Goal: Task Accomplishment & Management: Use online tool/utility

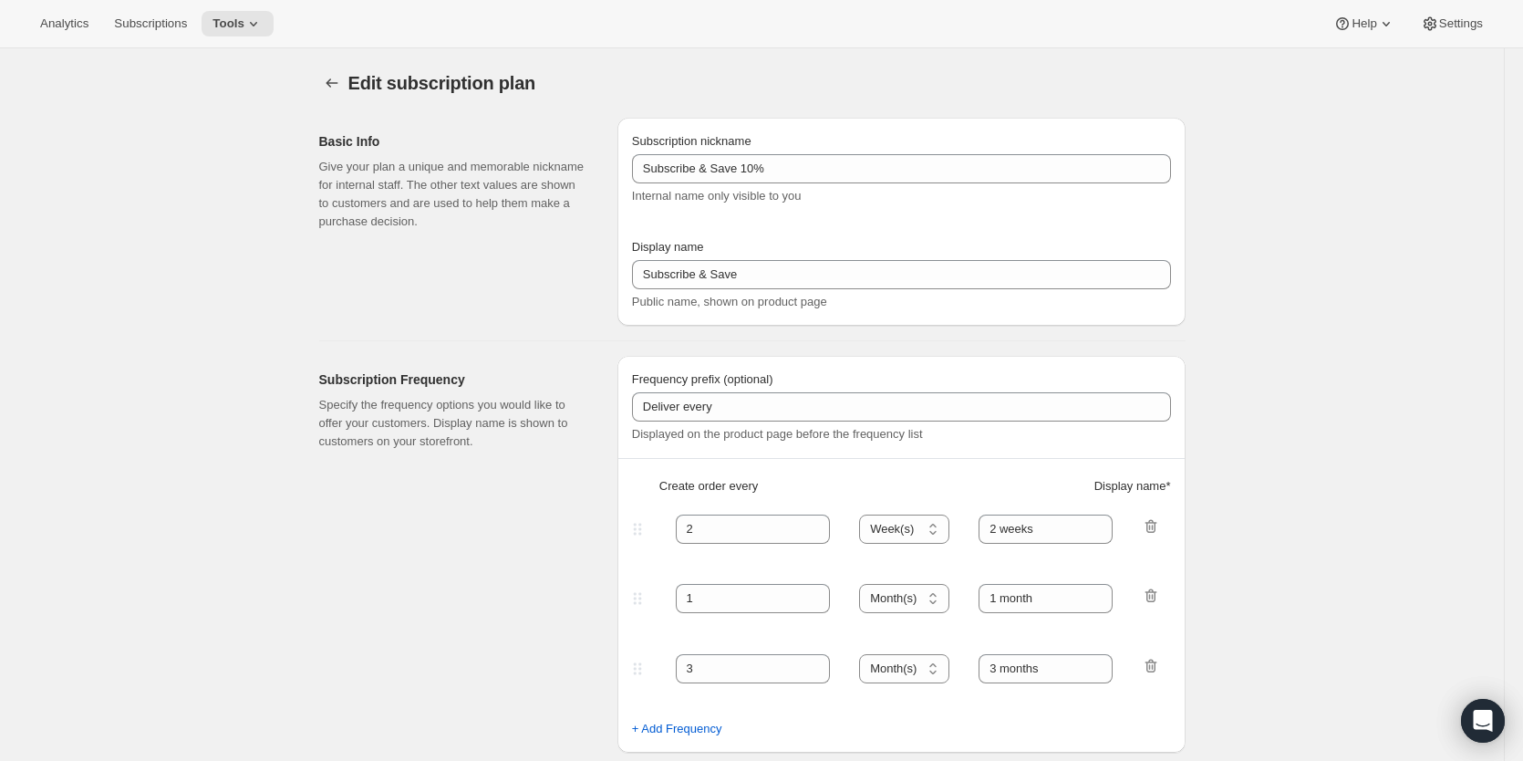
select select "WEEK"
select select "MONTH"
click at [336, 83] on icon "Subscription plans" at bounding box center [332, 83] width 18 height 18
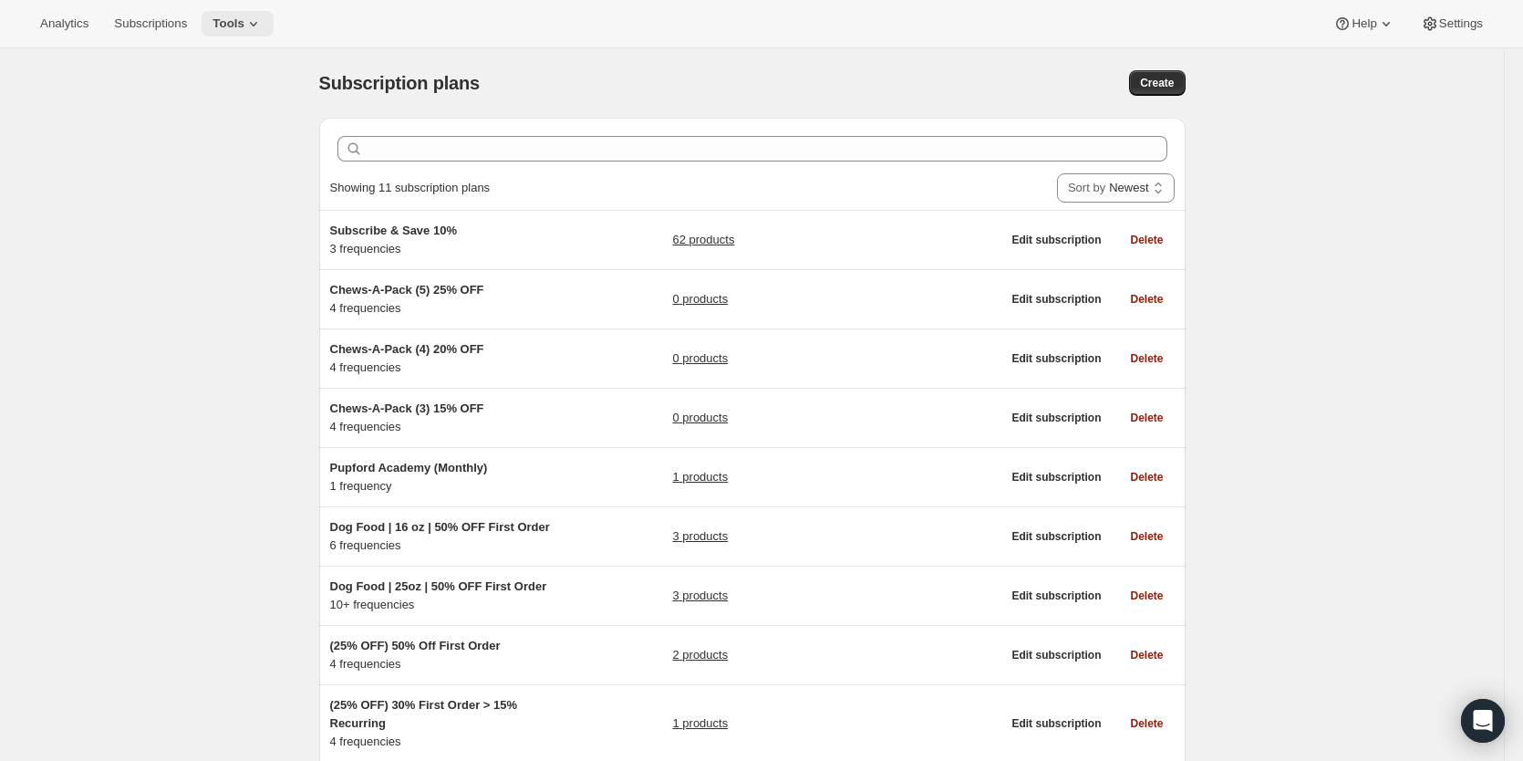
click at [251, 26] on icon at bounding box center [253, 24] width 18 height 18
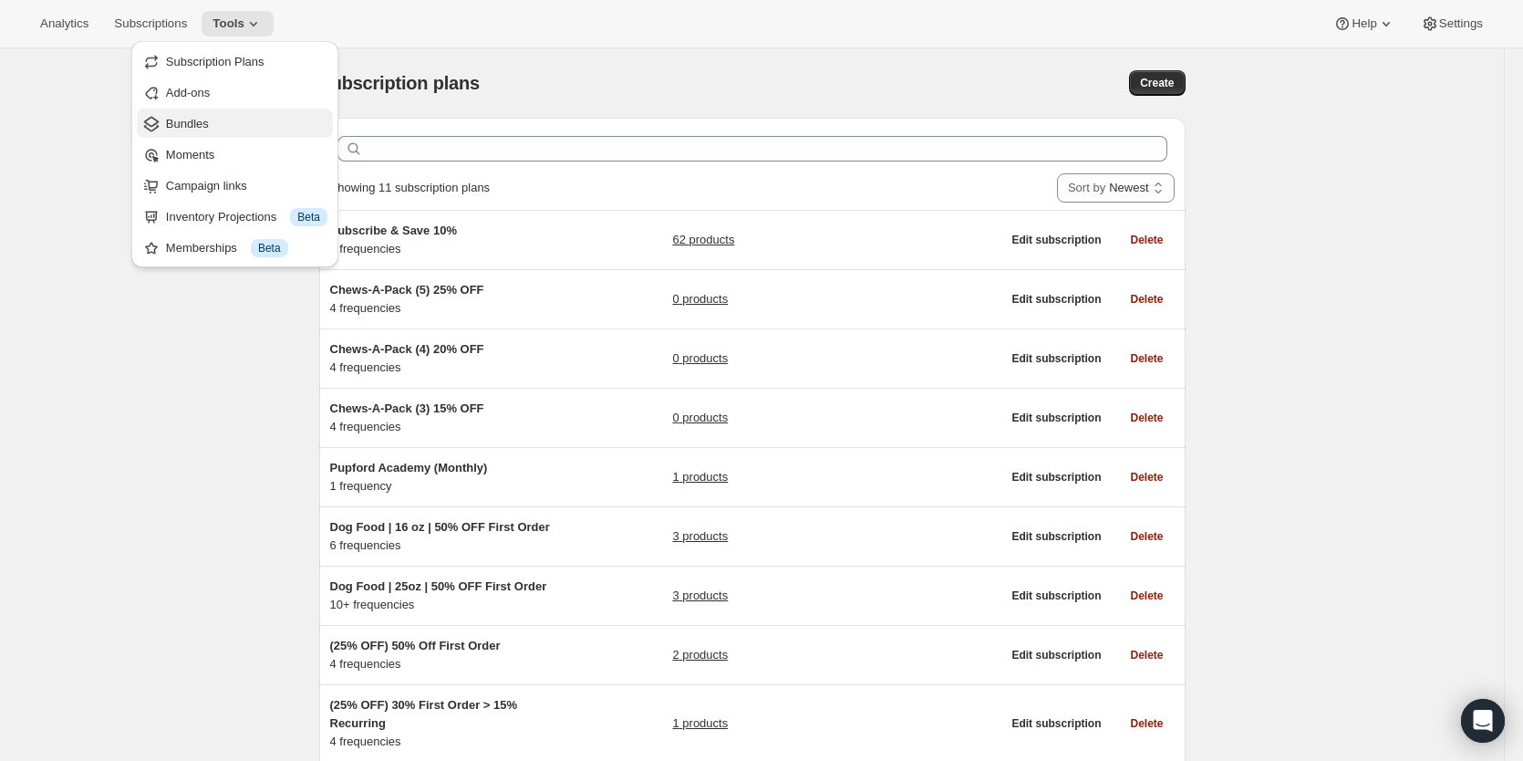
click at [232, 119] on span "Bundles" at bounding box center [246, 124] width 161 height 18
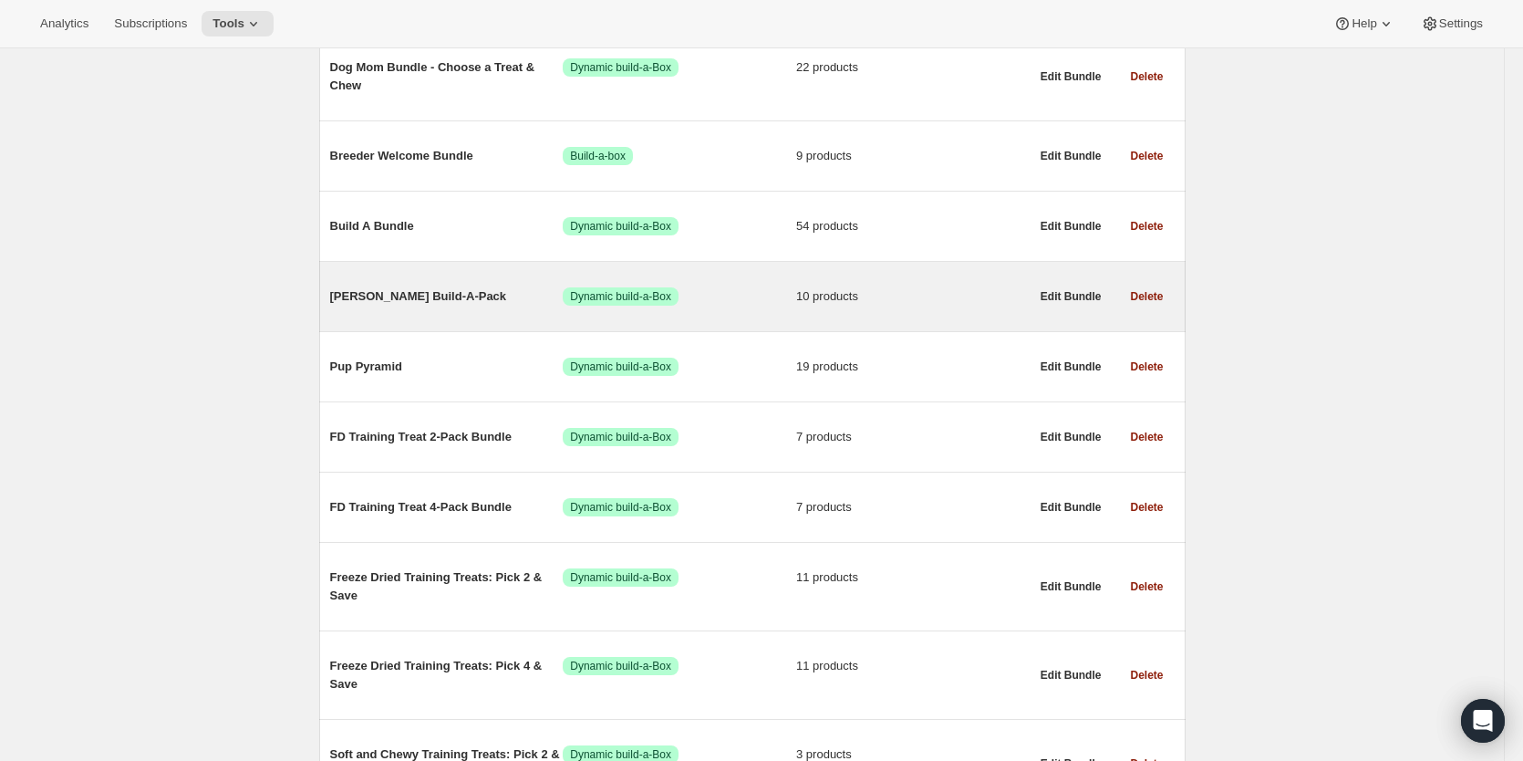
scroll to position [372, 0]
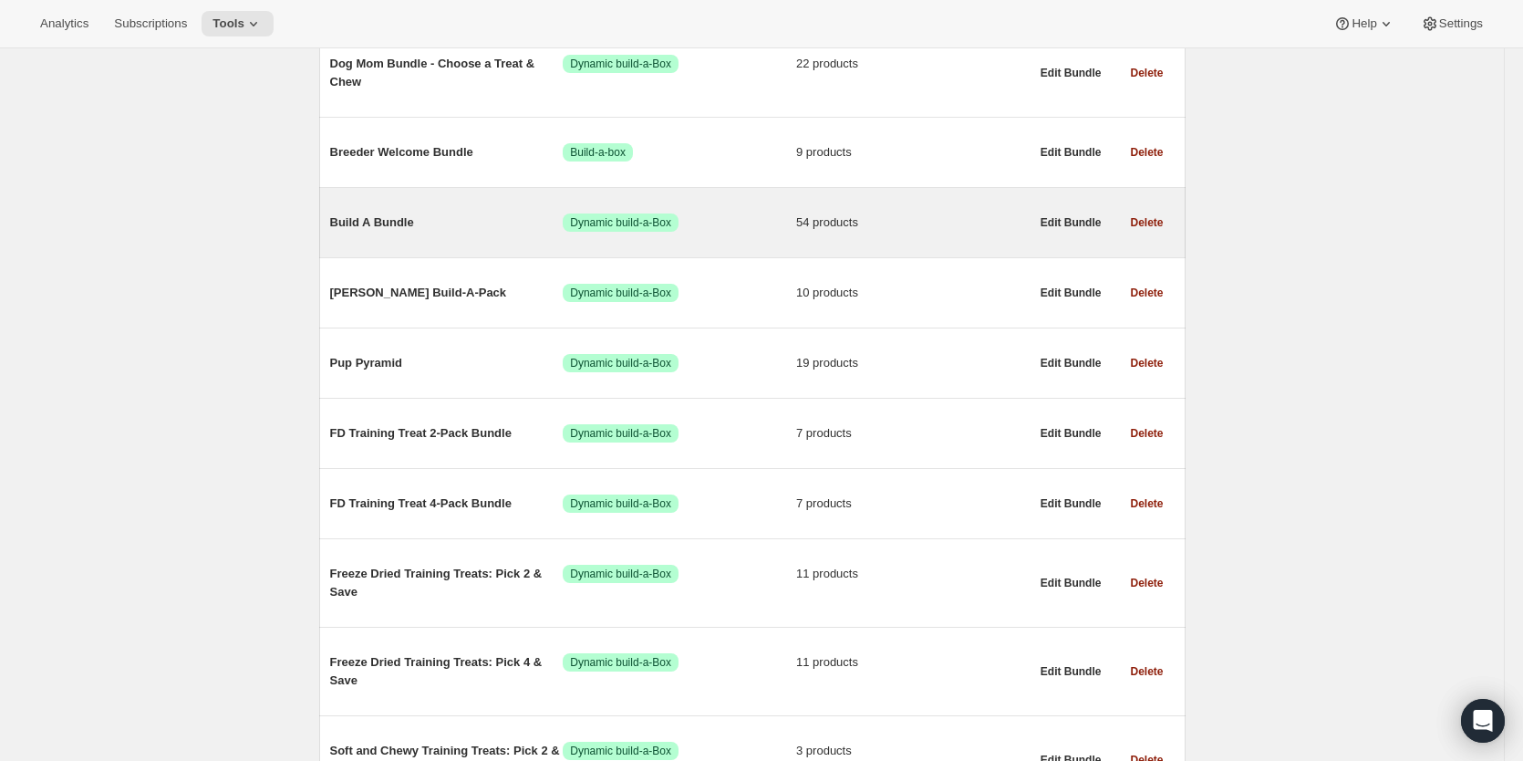
click at [395, 227] on span "Build A Bundle" at bounding box center [446, 222] width 233 height 18
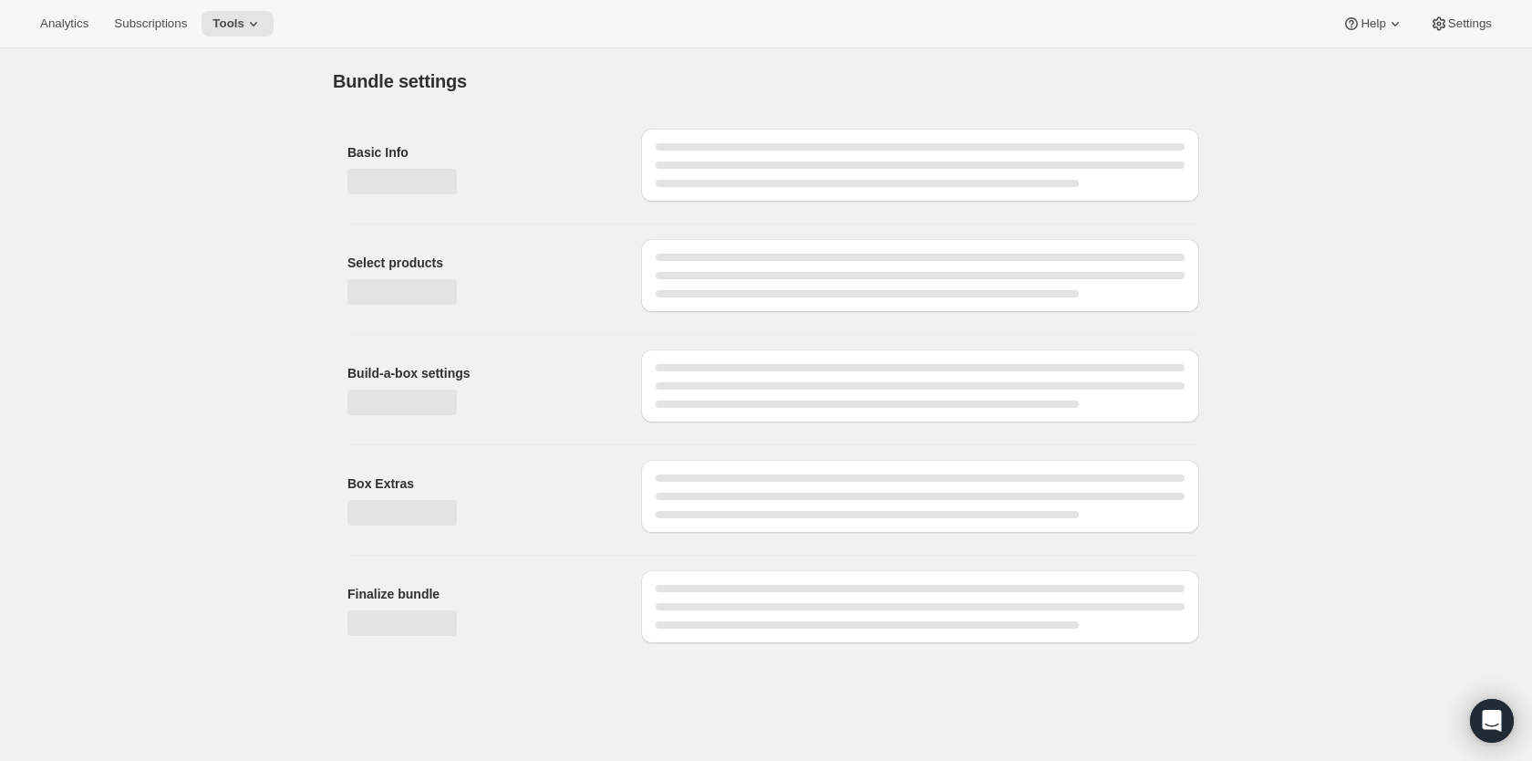
type input "Build A Bundle"
radio input "true"
checkbox input "true"
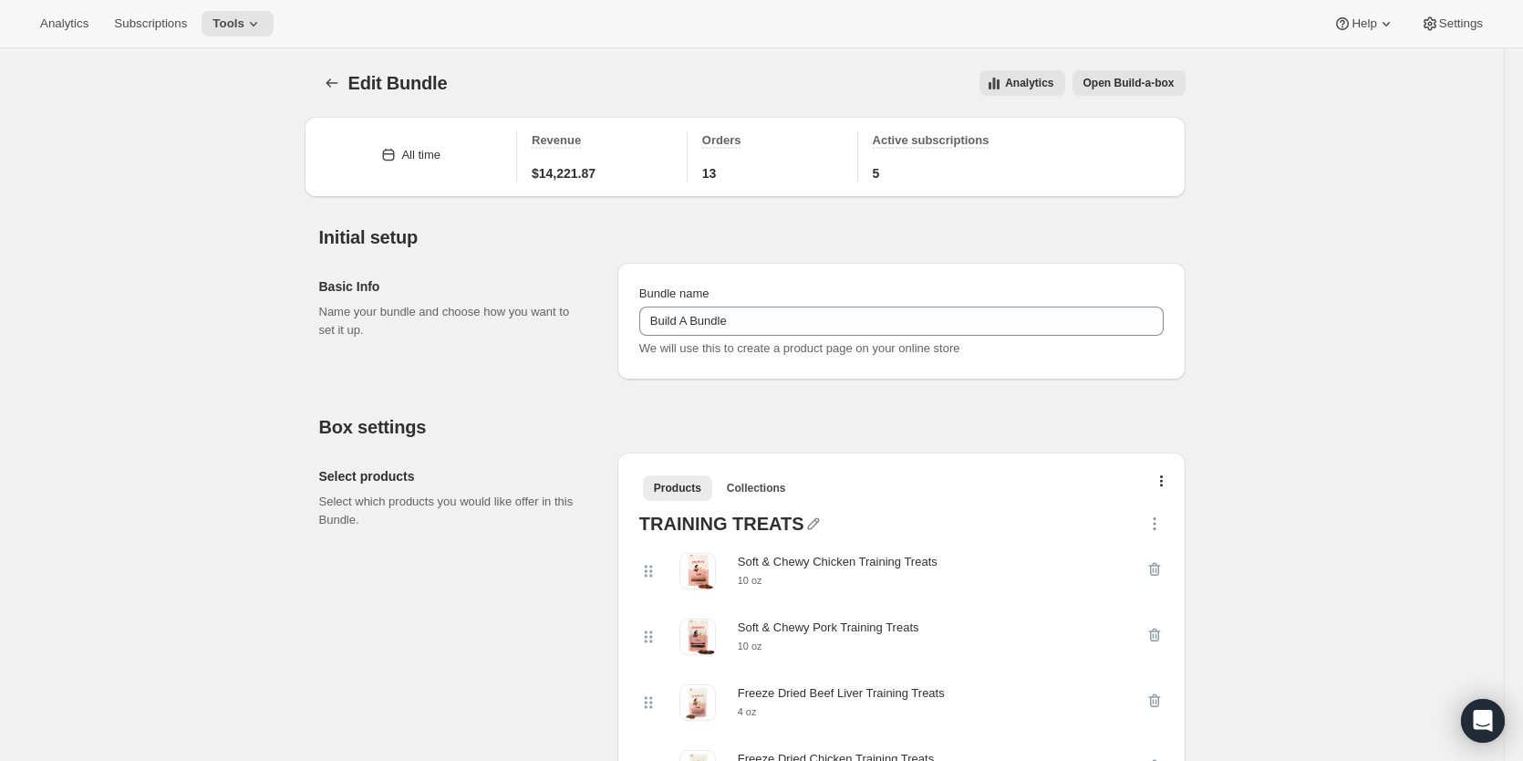
click at [1133, 82] on span "Open Build-a-box" at bounding box center [1128, 83] width 91 height 15
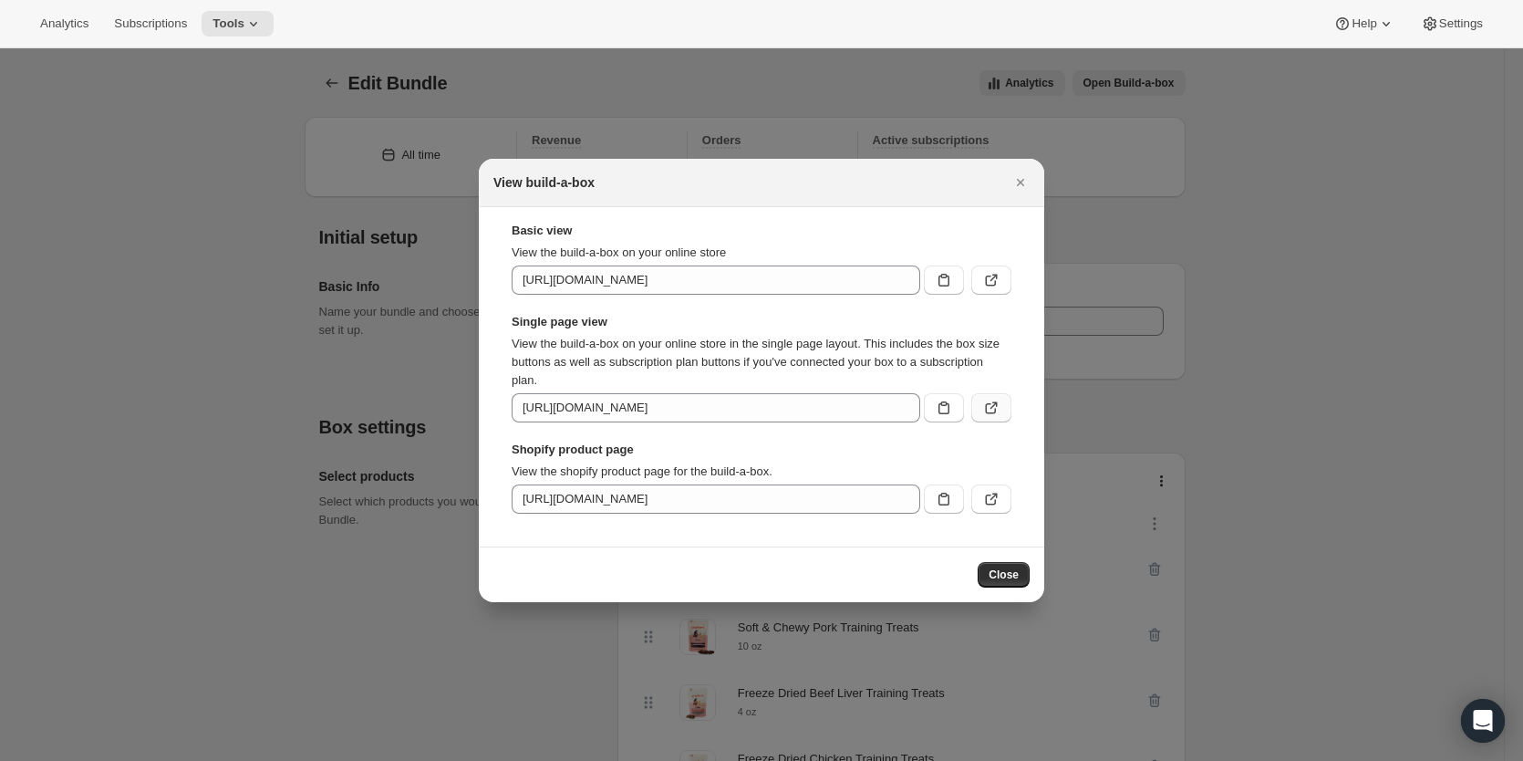
click at [982, 409] on icon ":r5f:" at bounding box center [991, 407] width 18 height 18
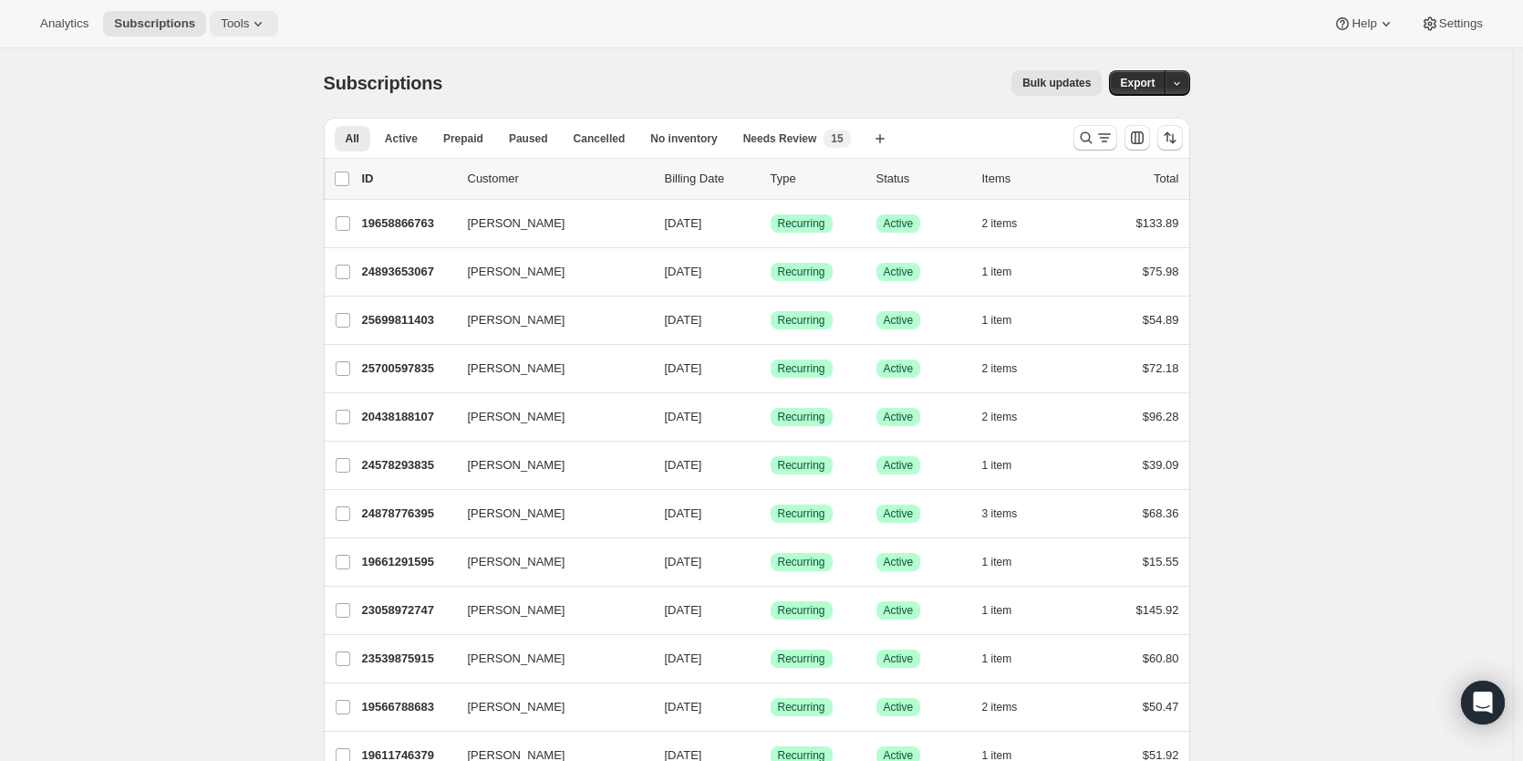
click at [231, 13] on button "Tools" at bounding box center [244, 24] width 68 height 26
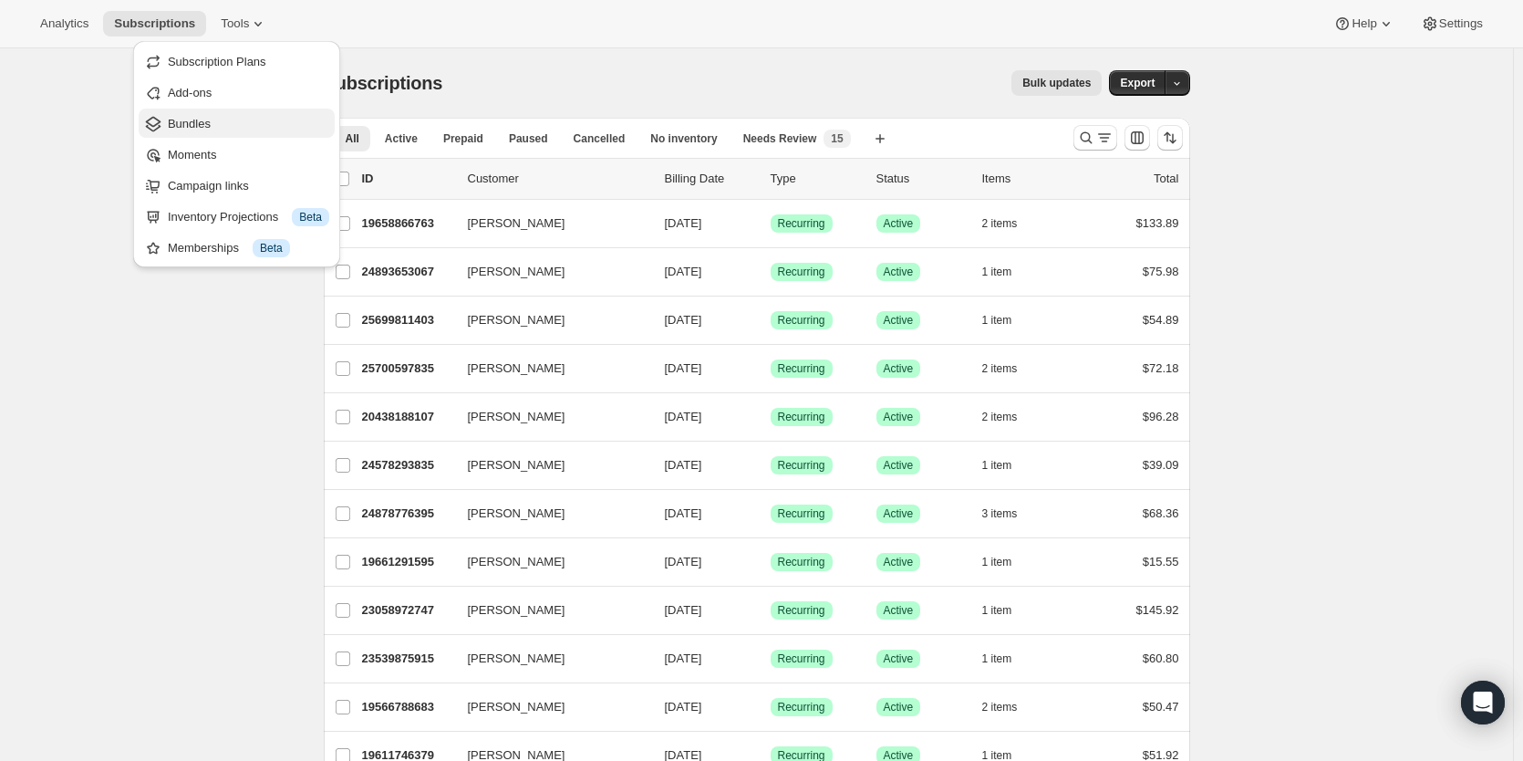
click at [234, 117] on span "Bundles" at bounding box center [248, 124] width 161 height 18
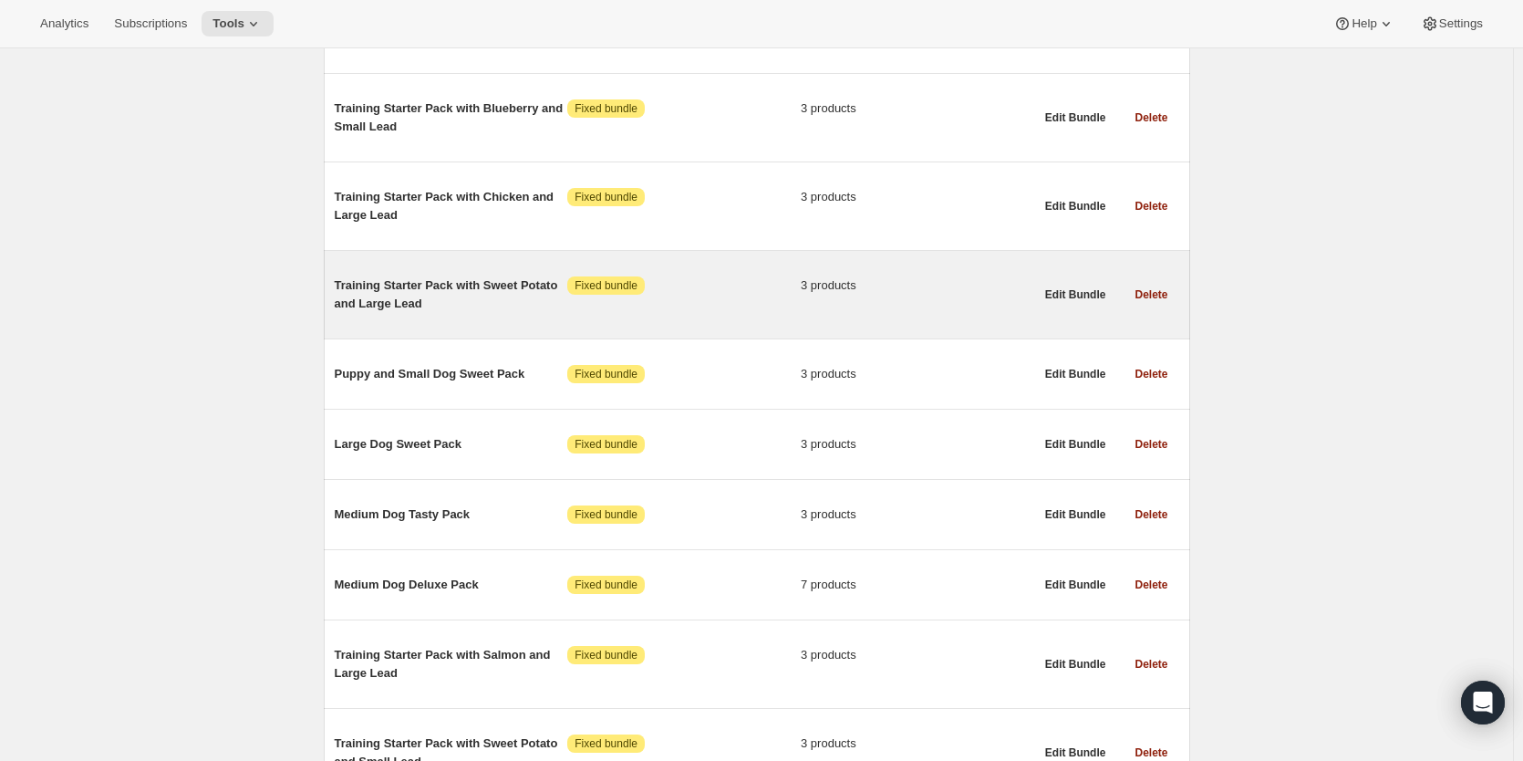
scroll to position [1375, 0]
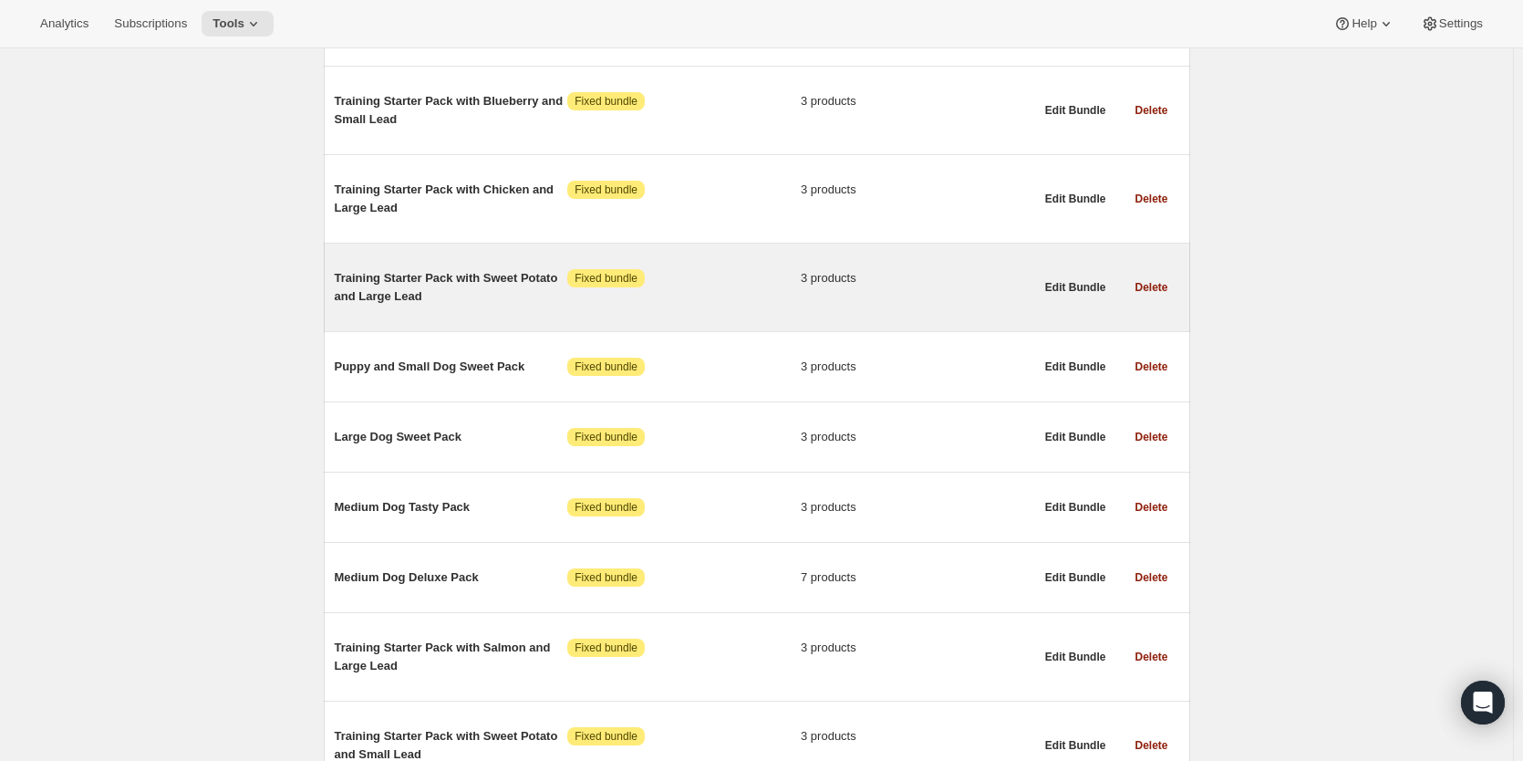
click at [526, 278] on span "Training Starter Pack with Sweet Potato and Large Lead" at bounding box center [451, 287] width 233 height 36
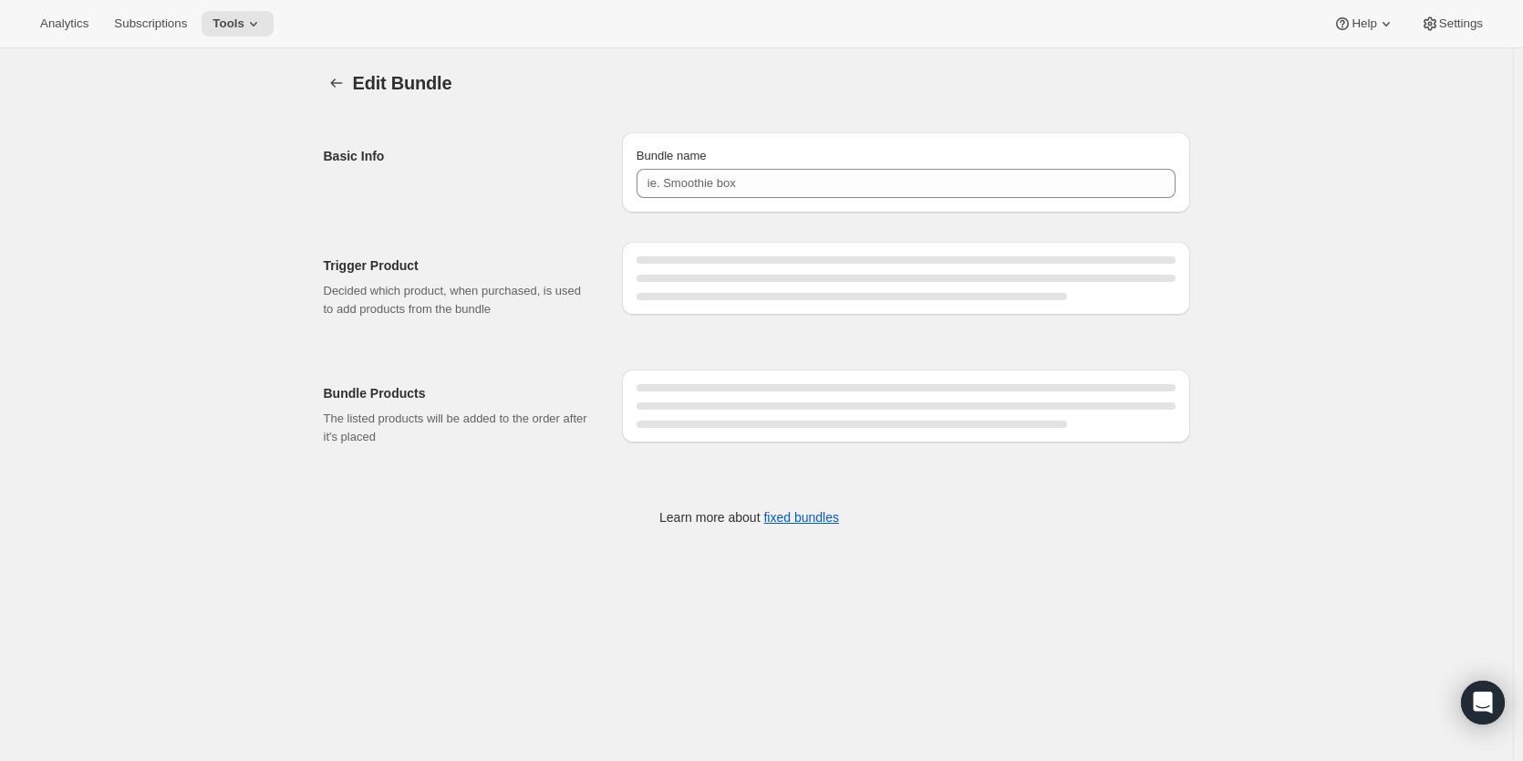
type input "Training Starter Pack with Sweet Potato and Large Lead"
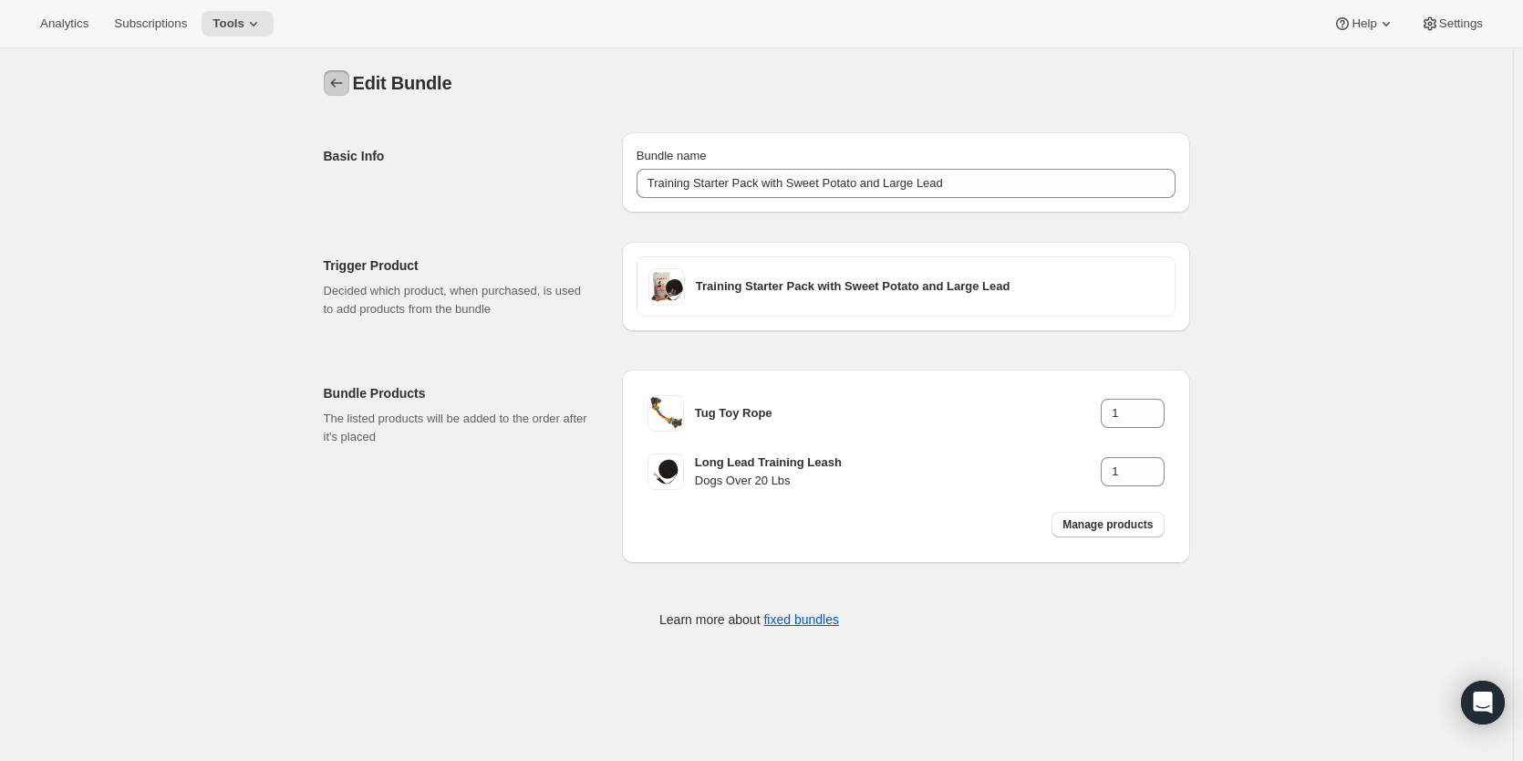
click at [339, 88] on icon "Bundles" at bounding box center [336, 83] width 18 height 18
